Goal: Task Accomplishment & Management: Use online tool/utility

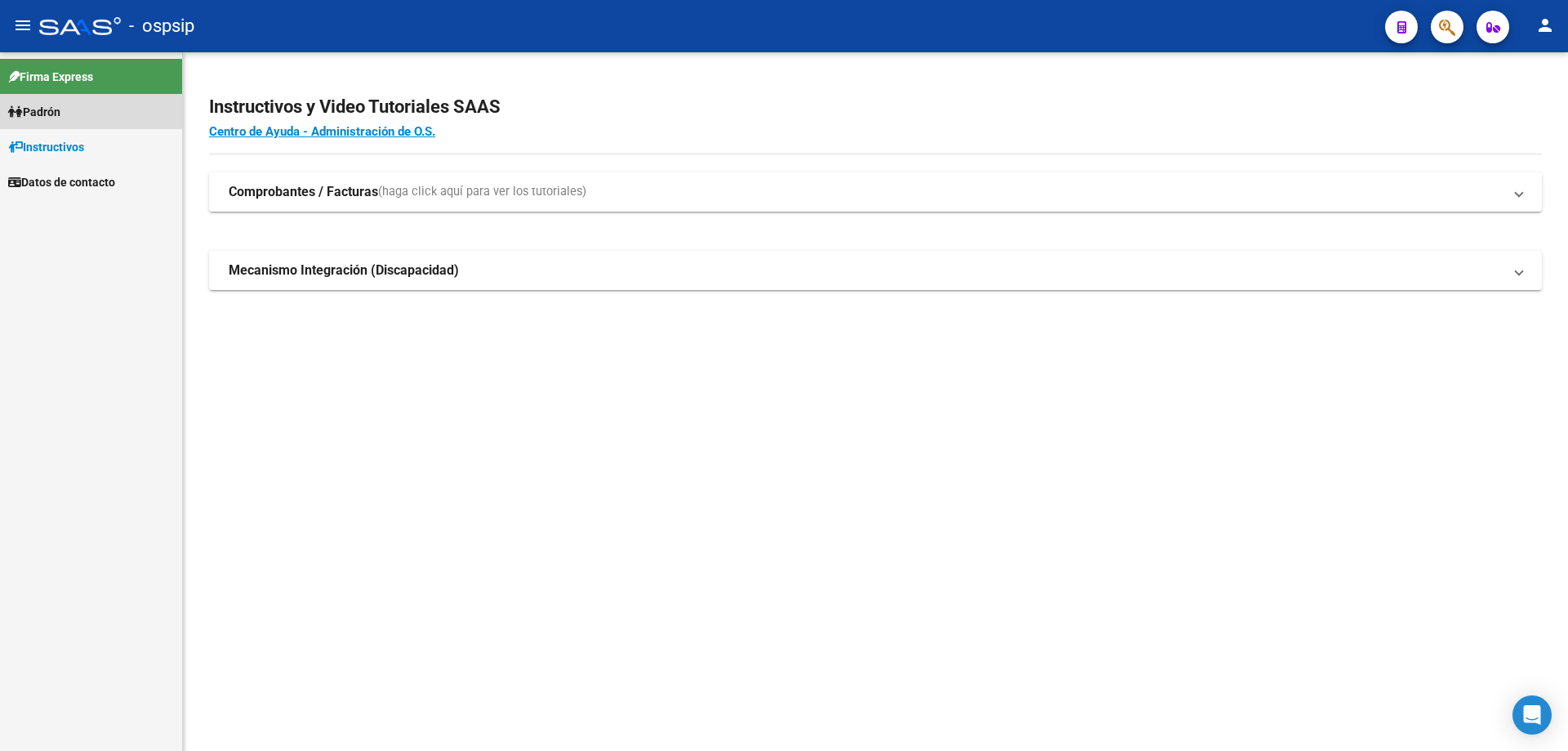
click at [58, 117] on span "Padrón" at bounding box center [34, 111] width 52 height 18
click at [78, 171] on link "Análisis Afiliado" at bounding box center [90, 181] width 182 height 35
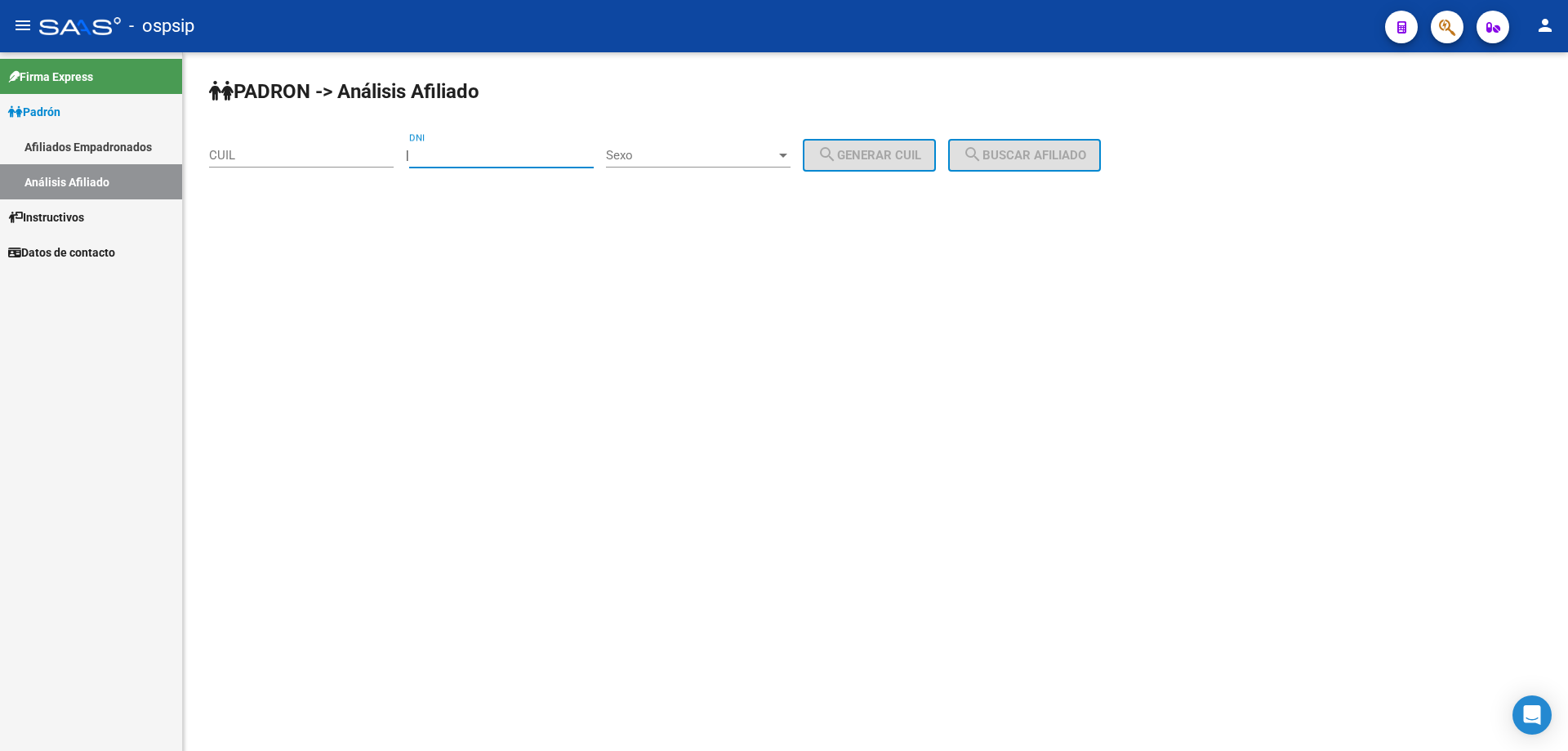
click at [469, 148] on input "DNI" at bounding box center [501, 155] width 185 height 15
paste input "20429742774"
type input "20429742774"
click at [649, 163] on div "Sexo Sexo" at bounding box center [698, 149] width 185 height 35
click at [650, 155] on span "Masculino" at bounding box center [717, 155] width 185 height 37
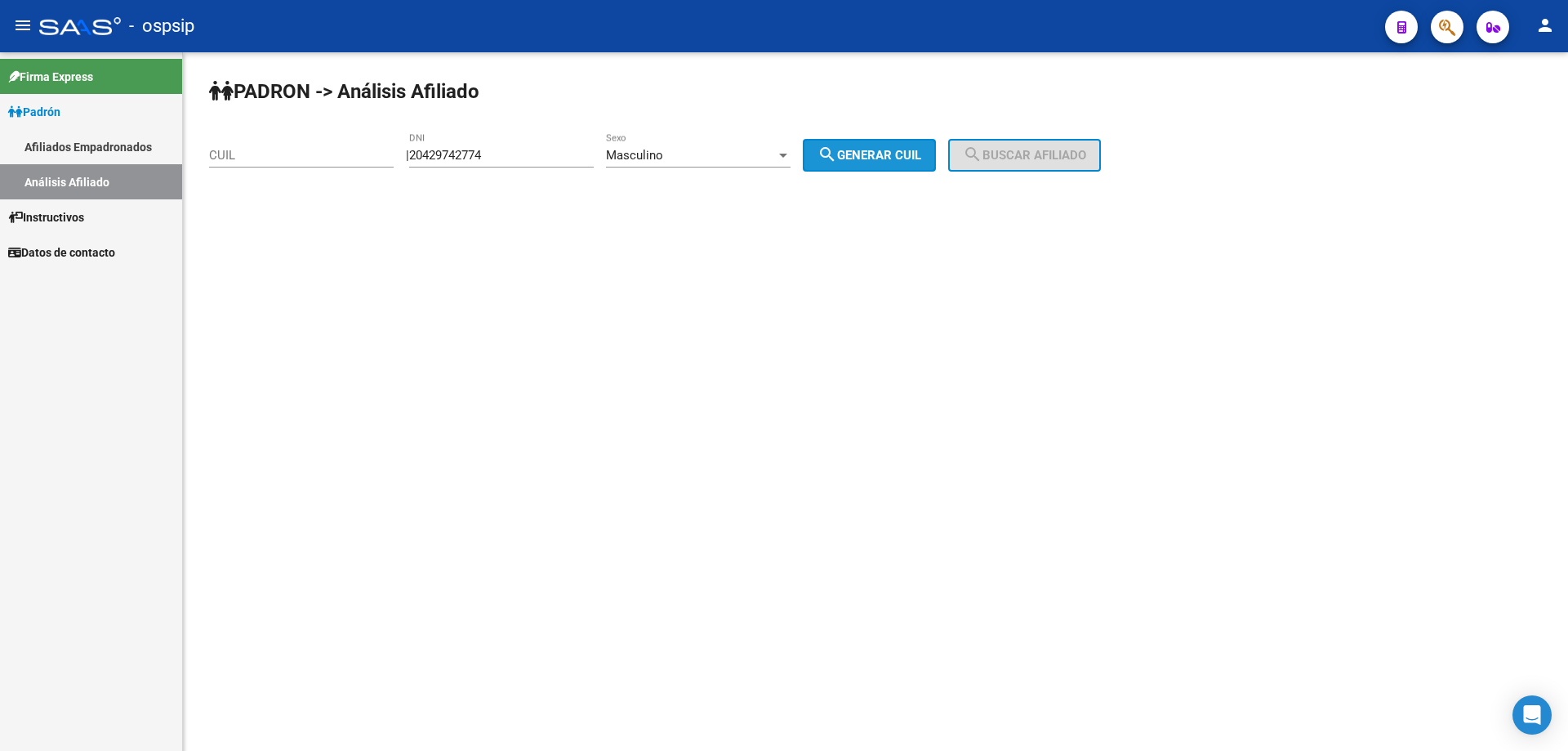
click at [904, 152] on span "search Generar CUIL" at bounding box center [869, 155] width 104 height 15
click at [887, 143] on button "search Generar CUIL" at bounding box center [868, 155] width 133 height 33
click at [883, 155] on span "search Generar CUIL" at bounding box center [869, 155] width 104 height 15
click at [329, 160] on input "CUIL" at bounding box center [301, 155] width 185 height 15
click at [511, 162] on input "20429742774" at bounding box center [501, 155] width 185 height 15
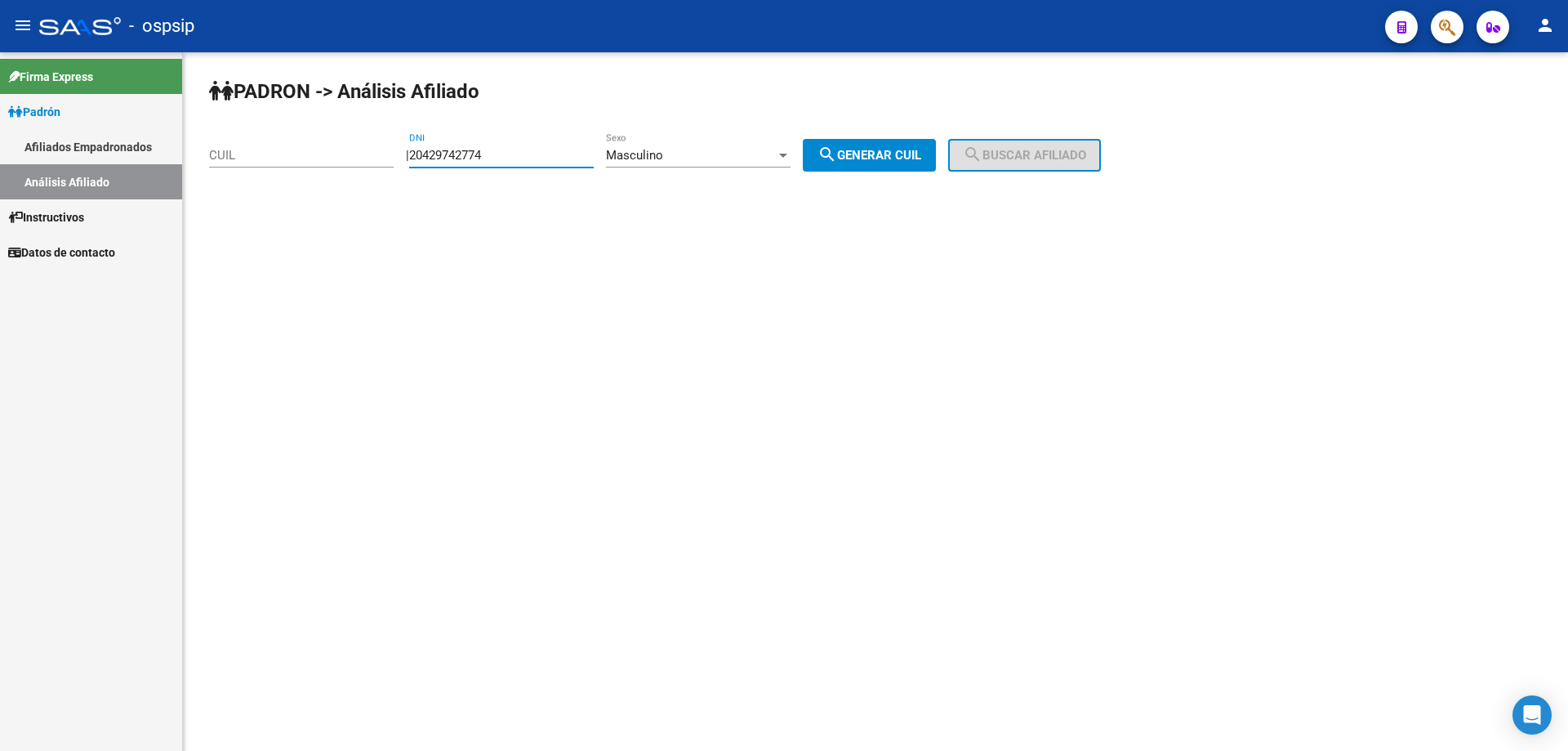
click at [512, 162] on input "20429742774" at bounding box center [501, 155] width 185 height 15
click at [511, 162] on input "20429742774" at bounding box center [501, 155] width 185 height 15
click at [340, 155] on input "CUIL" at bounding box center [301, 155] width 185 height 15
paste input "20-42974277-4"
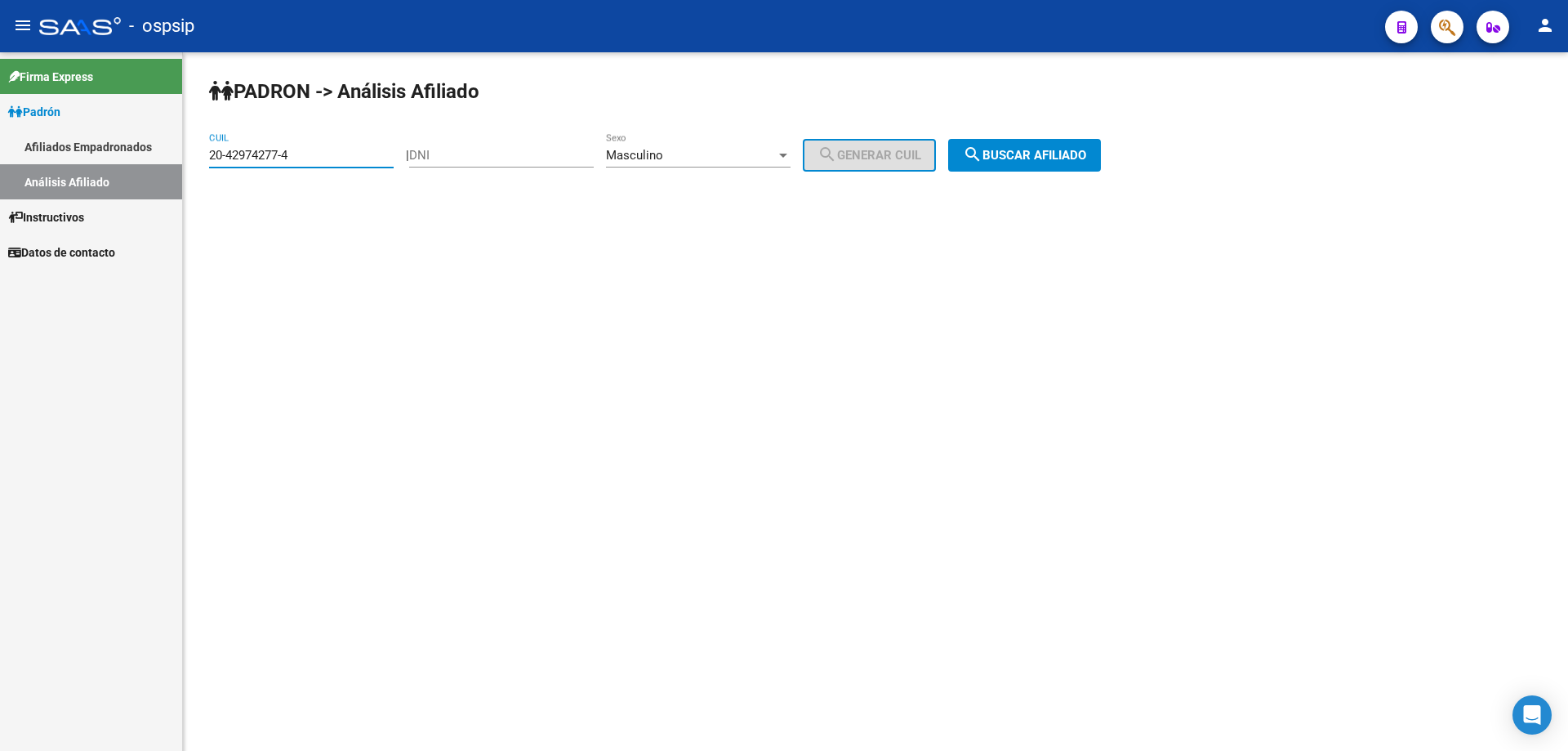
type input "20-42974277-4"
click at [982, 153] on mat-icon "search" at bounding box center [972, 154] width 20 height 20
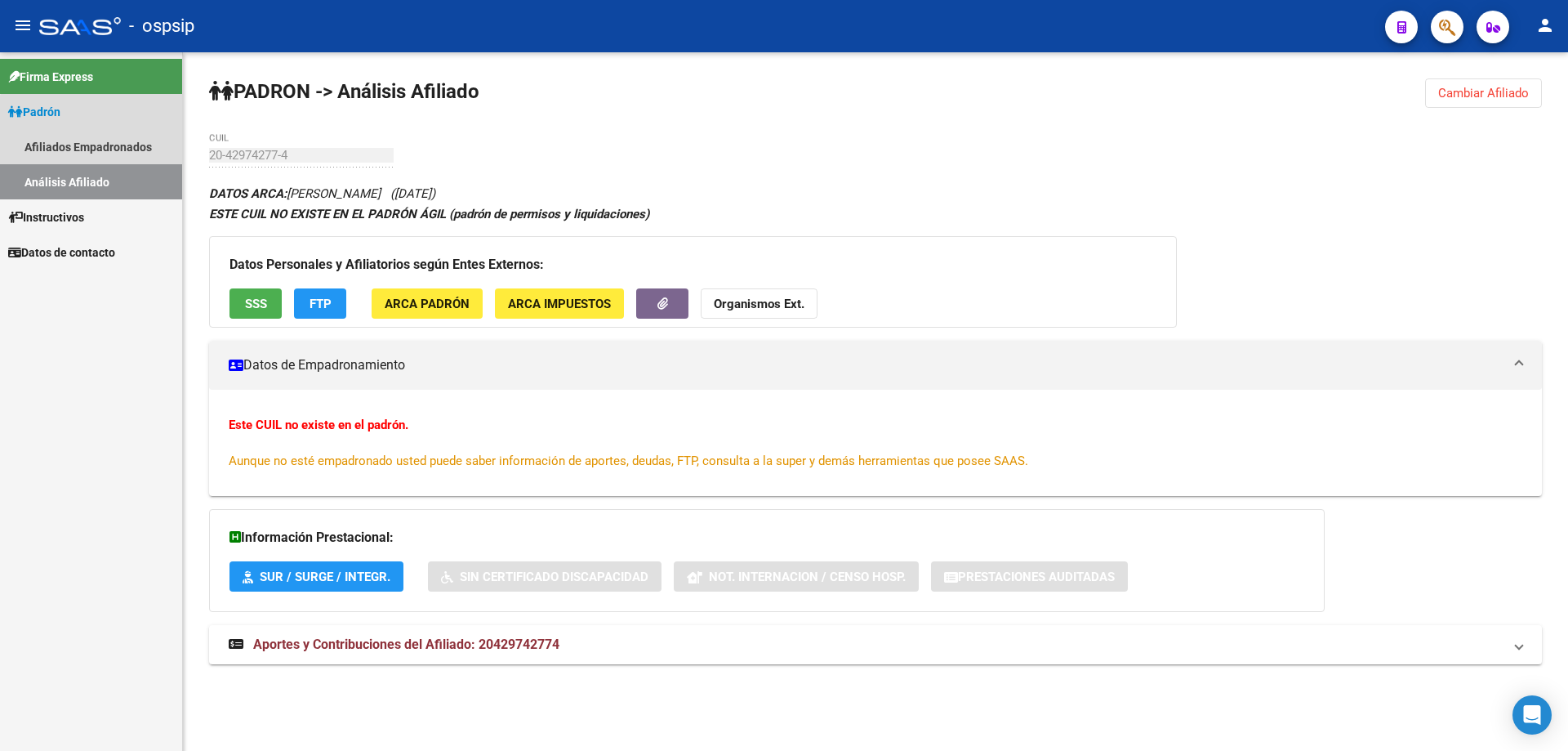
click at [113, 163] on mat-nav-list "Afiliados Empadronados Análisis Afiliado" at bounding box center [90, 164] width 182 height 71
click at [102, 154] on link "Afiliados Empadronados" at bounding box center [90, 146] width 182 height 35
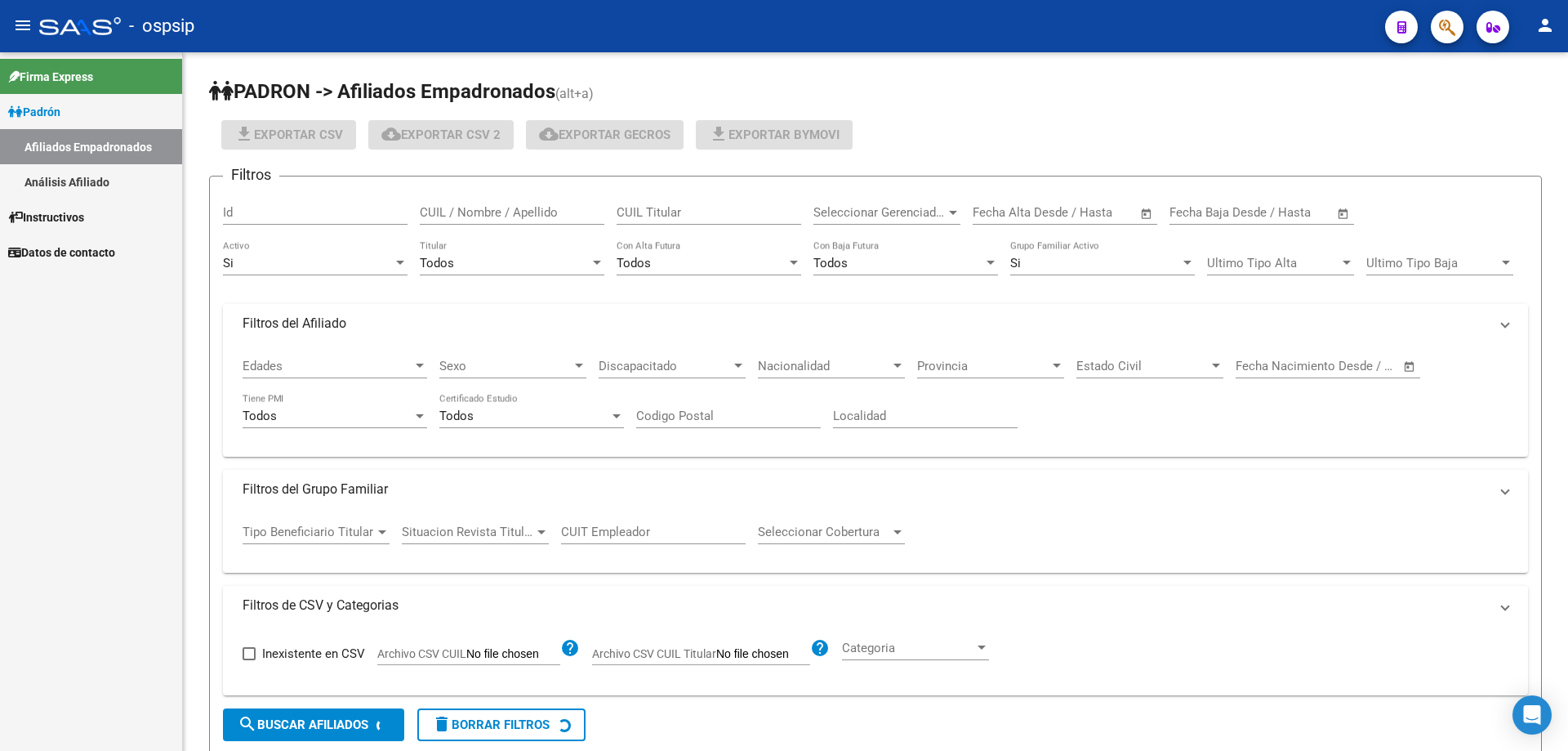
click at [94, 169] on link "Análisis Afiliado" at bounding box center [90, 181] width 182 height 35
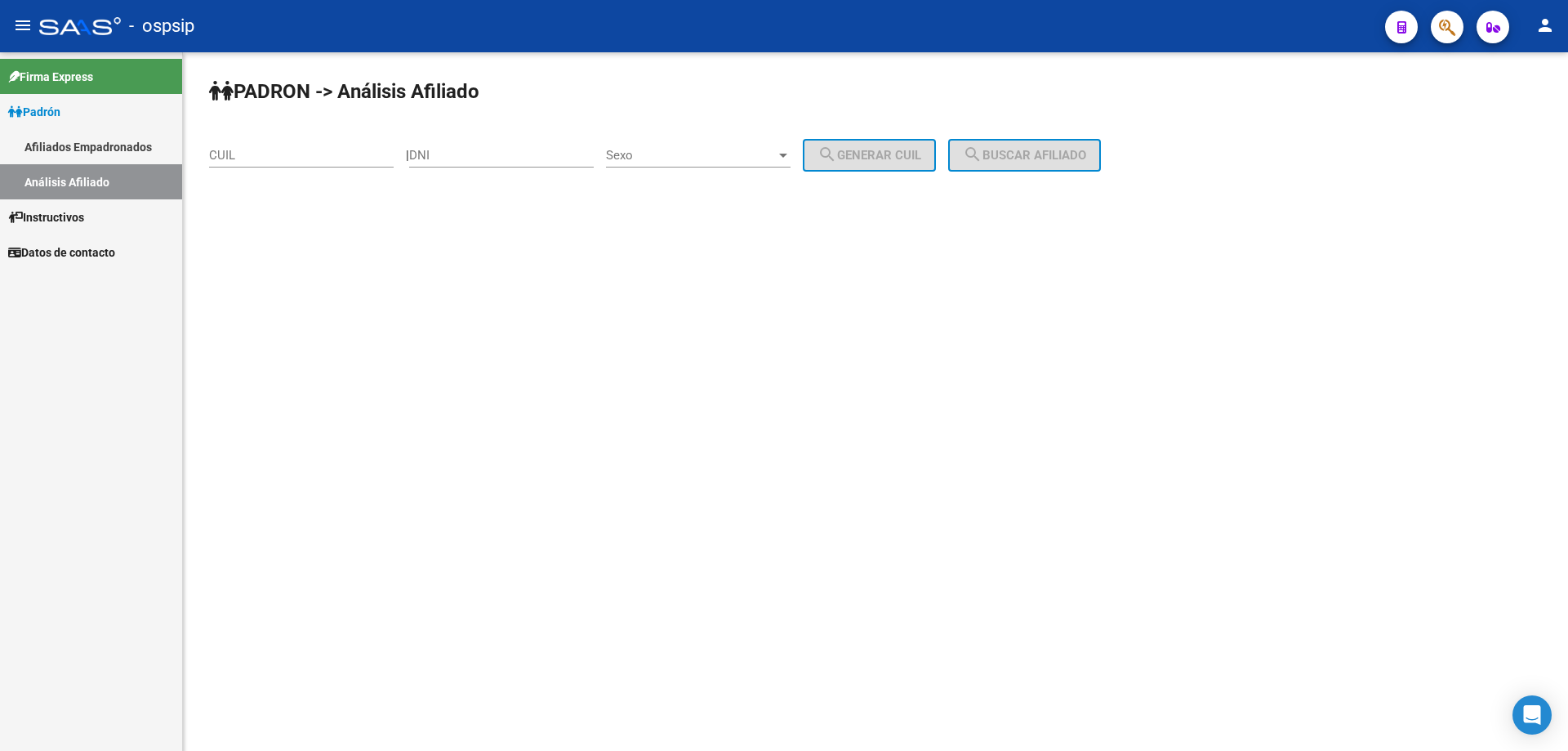
click at [256, 146] on div "CUIL" at bounding box center [301, 149] width 185 height 35
click at [250, 166] on div "CUIL" at bounding box center [301, 149] width 185 height 35
click at [251, 159] on input "CUIL" at bounding box center [301, 155] width 185 height 15
type input "20-31350077-3"
click at [1048, 175] on div "PADRON -> Análisis Afiliado 20-31350077-3 CUIL | DNI Sexo Sexo search Generar C…" at bounding box center [875, 138] width 1385 height 171
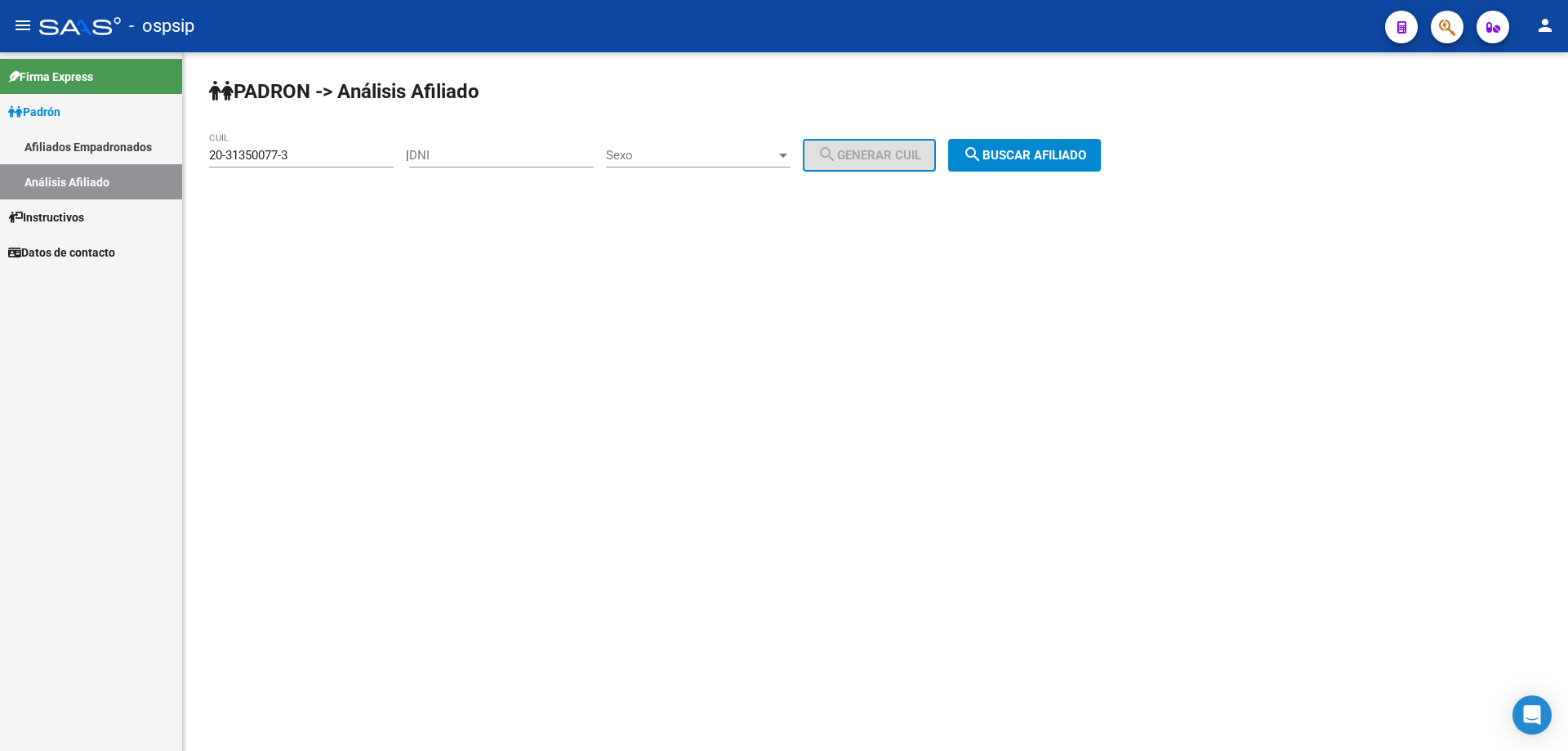
click at [1034, 163] on button "search Buscar afiliado" at bounding box center [1025, 155] width 153 height 33
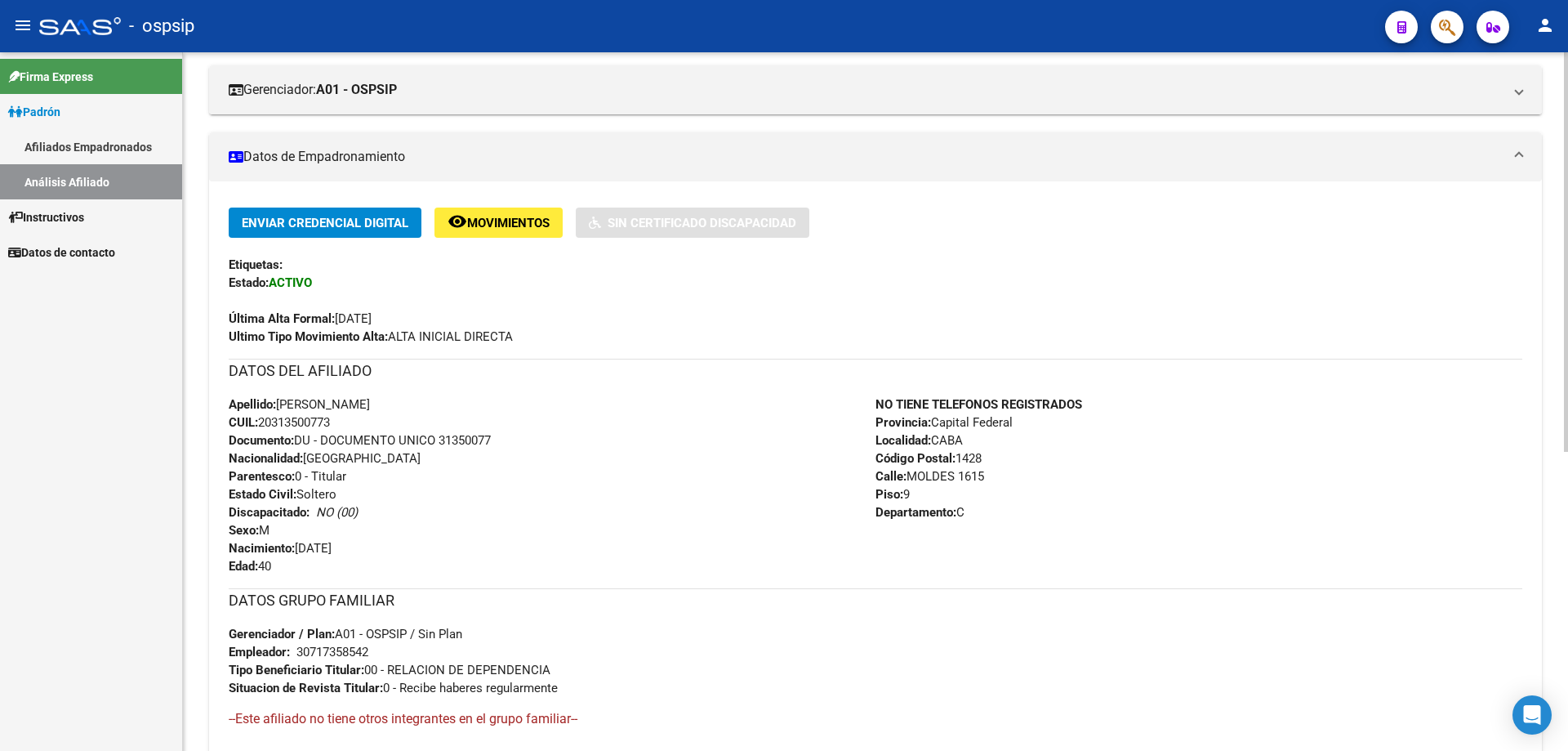
scroll to position [327, 0]
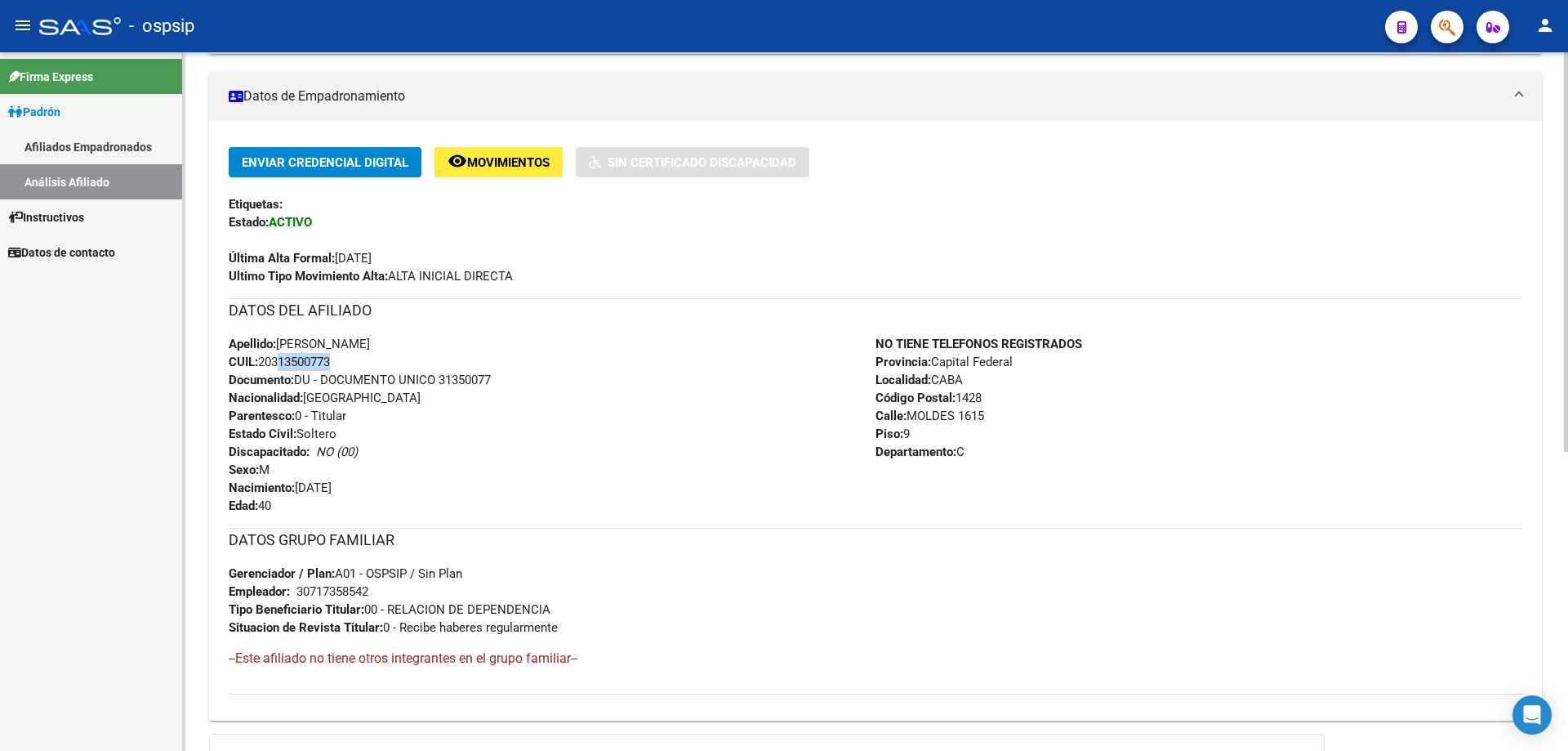
drag, startPoint x: 274, startPoint y: 360, endPoint x: 329, endPoint y: 360, distance: 55.0
click at [329, 360] on span "CUIL: 20313500773" at bounding box center [280, 362] width 102 height 15
copy span "31350077"
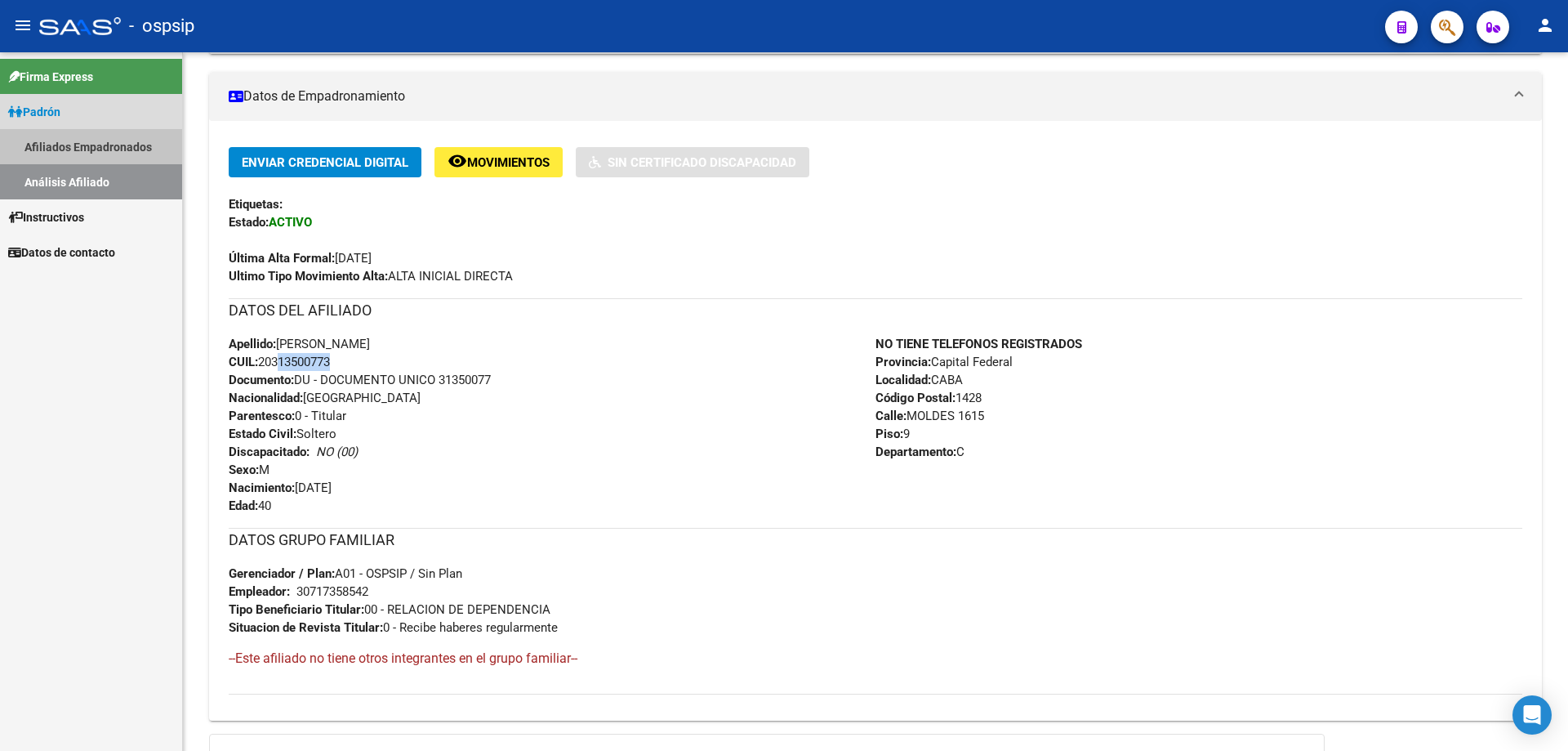
click at [106, 151] on link "Afiliados Empadronados" at bounding box center [90, 146] width 182 height 35
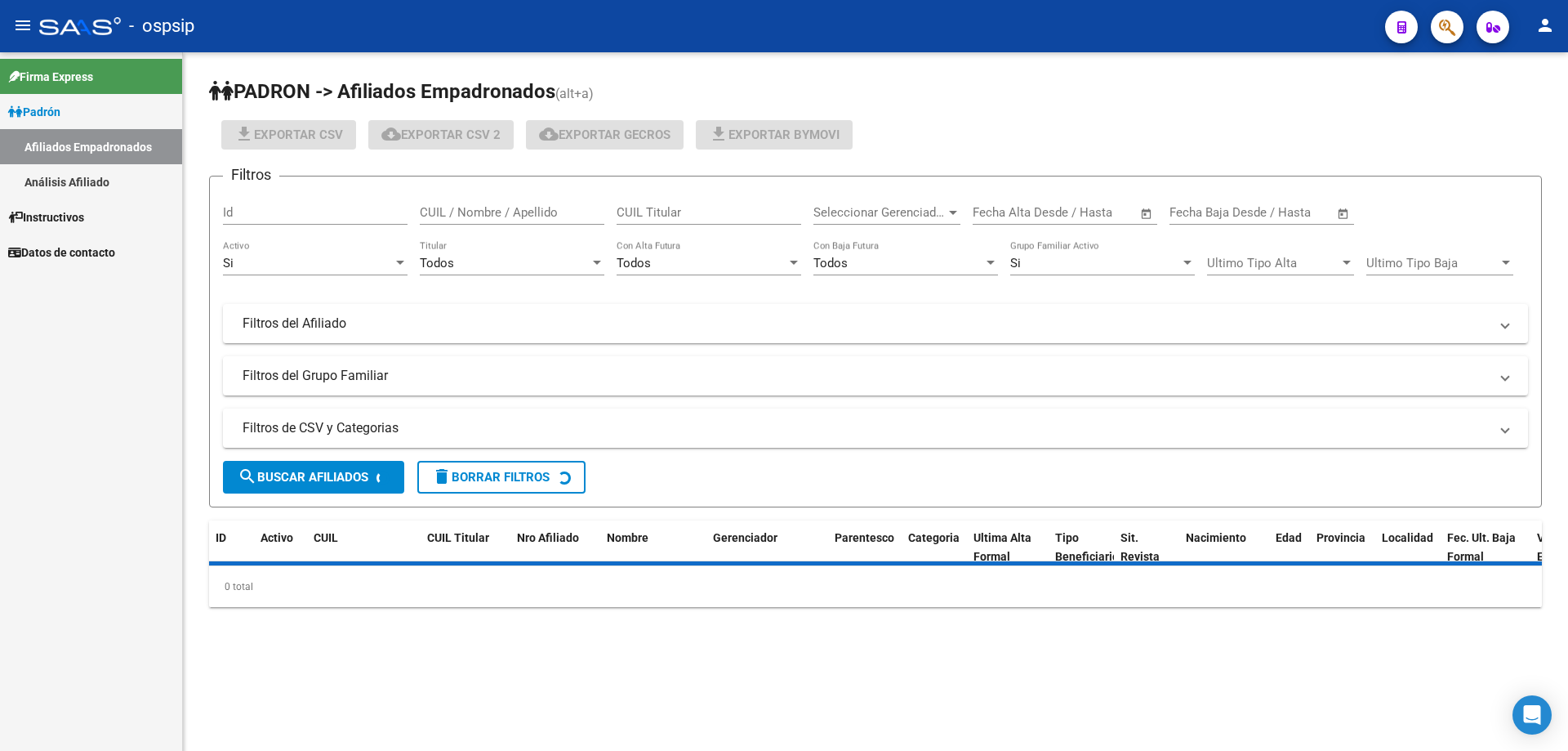
click at [95, 172] on link "Análisis Afiliado" at bounding box center [90, 181] width 182 height 35
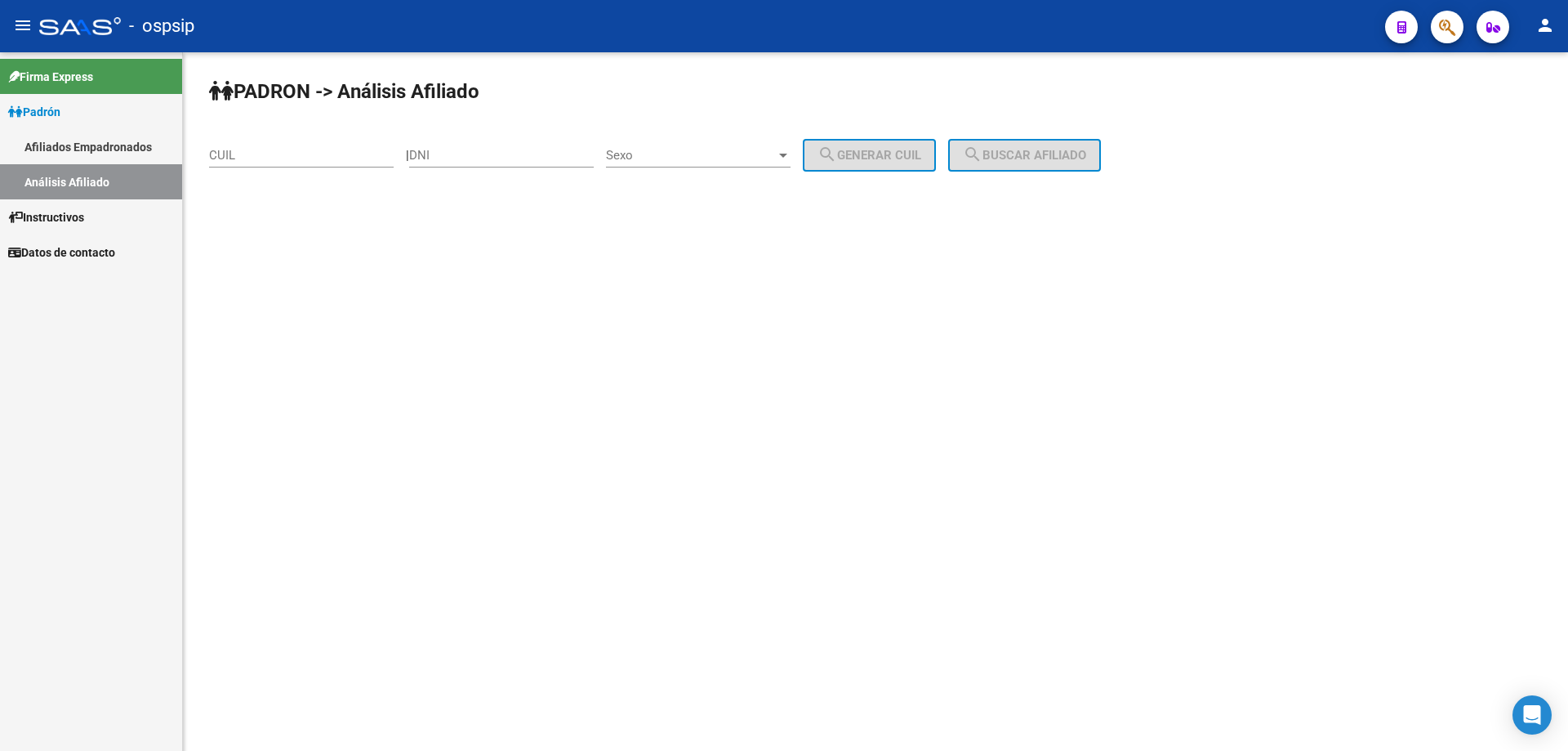
click at [437, 153] on input "DNI" at bounding box center [501, 155] width 185 height 15
paste input "94429745"
type input "94429745"
click at [744, 163] on div "Sexo Sexo" at bounding box center [698, 149] width 185 height 35
click at [734, 156] on span "Masculino" at bounding box center [717, 155] width 185 height 37
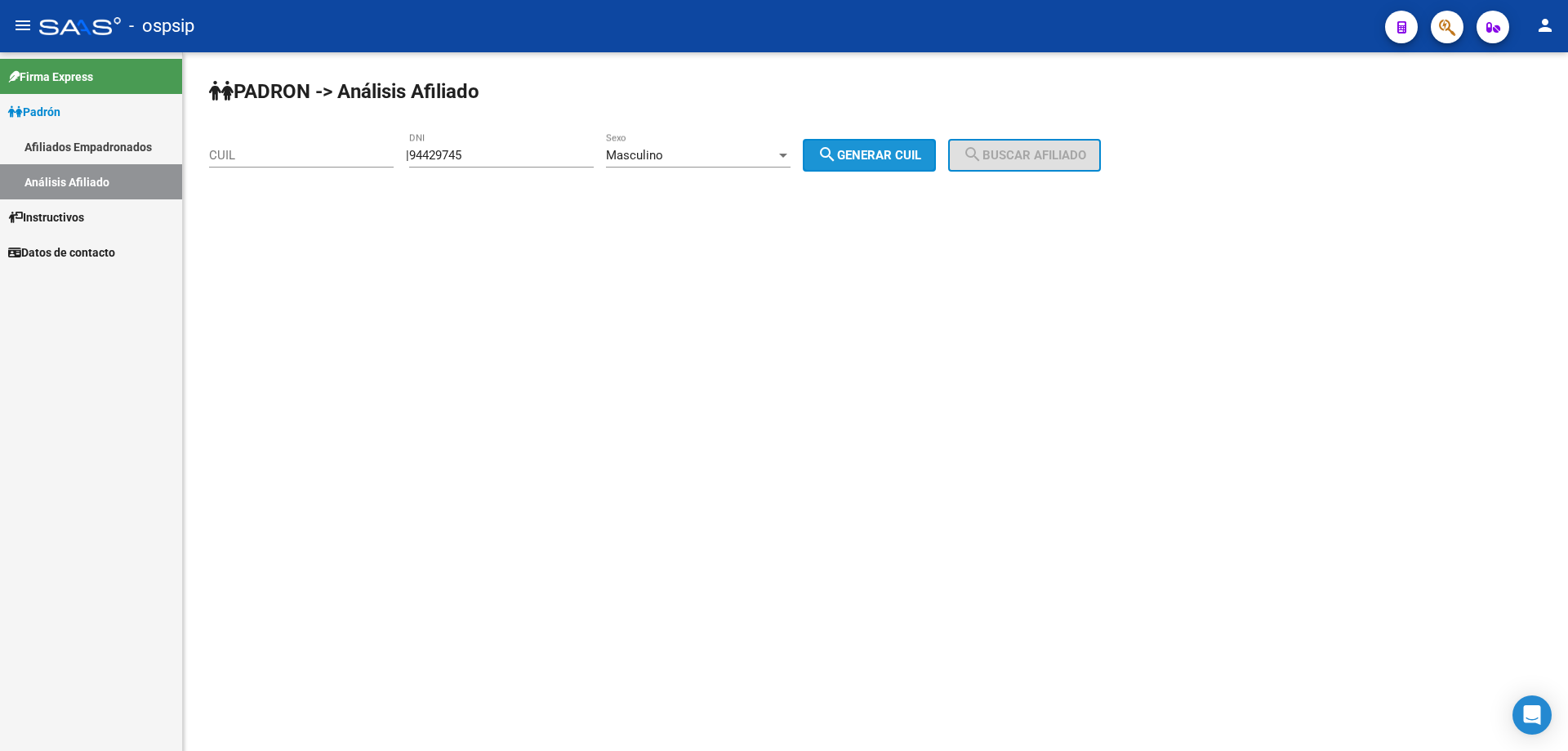
click at [865, 156] on span "search Generar CUIL" at bounding box center [869, 155] width 104 height 15
type input "20-94429745-7"
click at [982, 160] on mat-icon "search" at bounding box center [972, 154] width 20 height 20
